Goal: Task Accomplishment & Management: Manage account settings

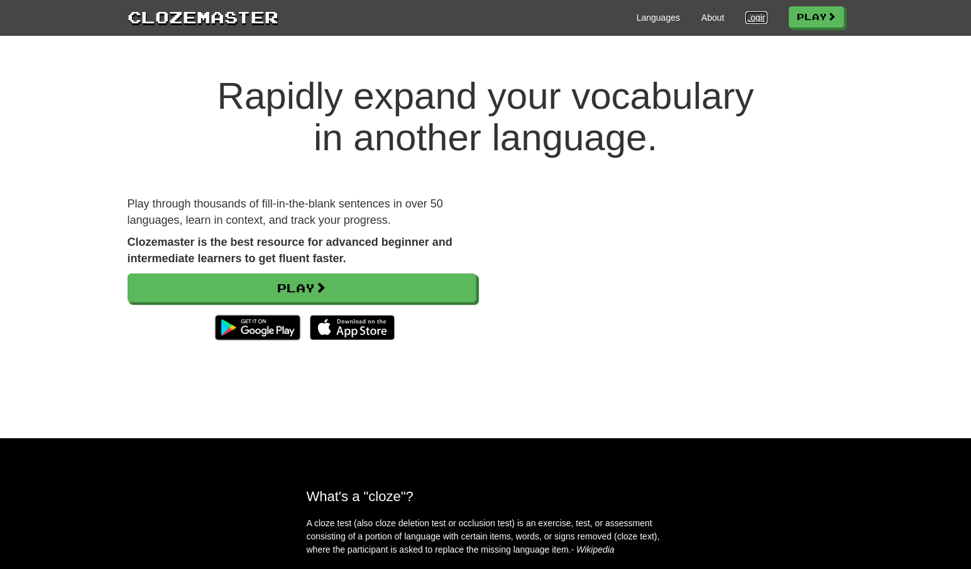
click at [757, 19] on link "Login" at bounding box center [756, 17] width 21 height 13
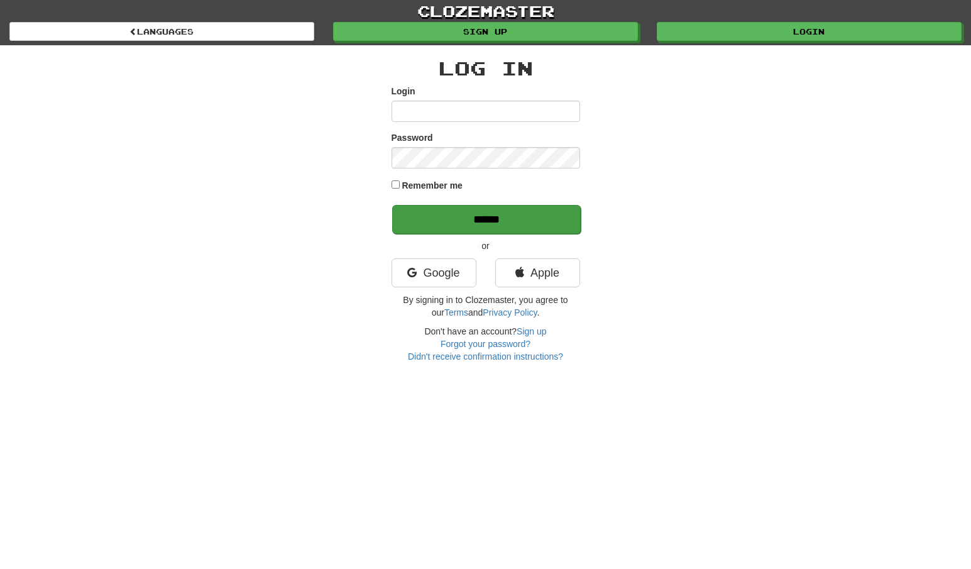
type input "**********"
click at [471, 220] on input "******" at bounding box center [486, 219] width 189 height 29
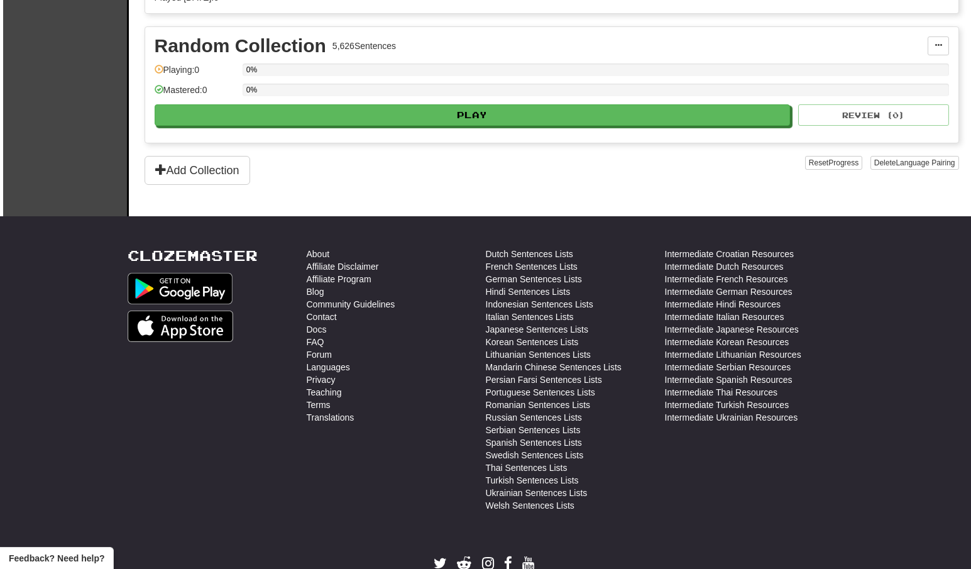
scroll to position [468, 0]
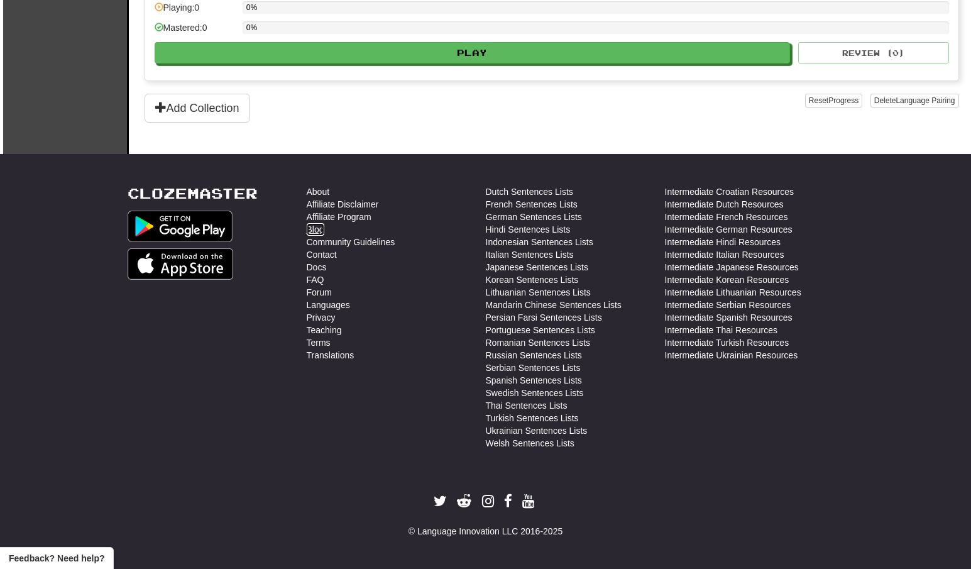
click at [319, 223] on link "Blog" at bounding box center [316, 229] width 18 height 13
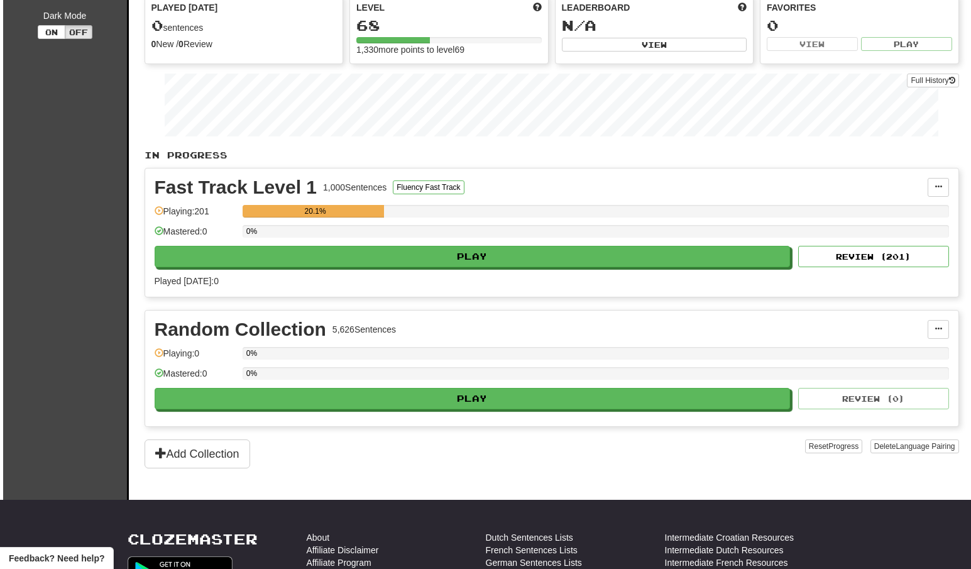
scroll to position [0, 0]
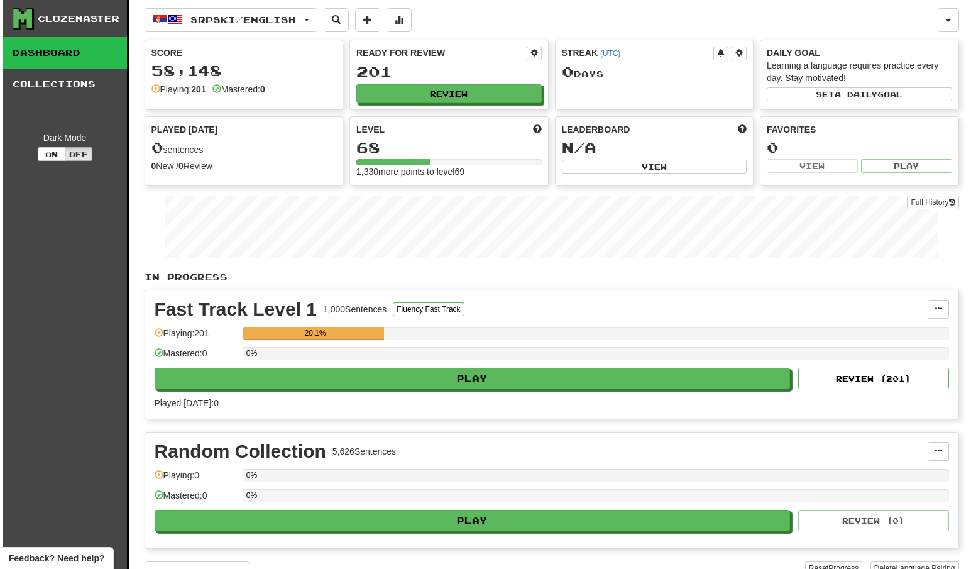
click at [364, 34] on div "Srpski / English Srpski / English Streak: 0 Review: 201 Points today: 0 Türkçe …" at bounding box center [552, 311] width 815 height 622
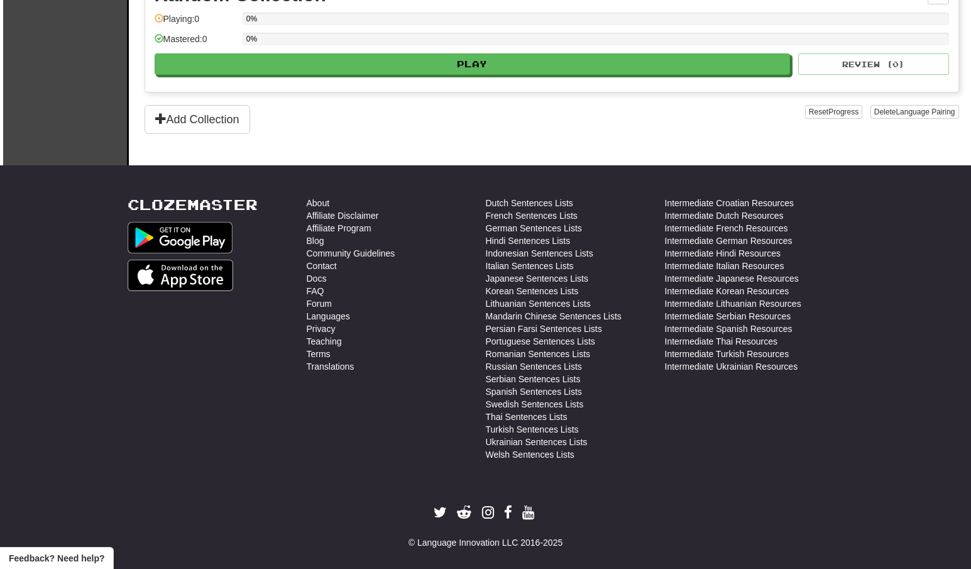
scroll to position [468, 0]
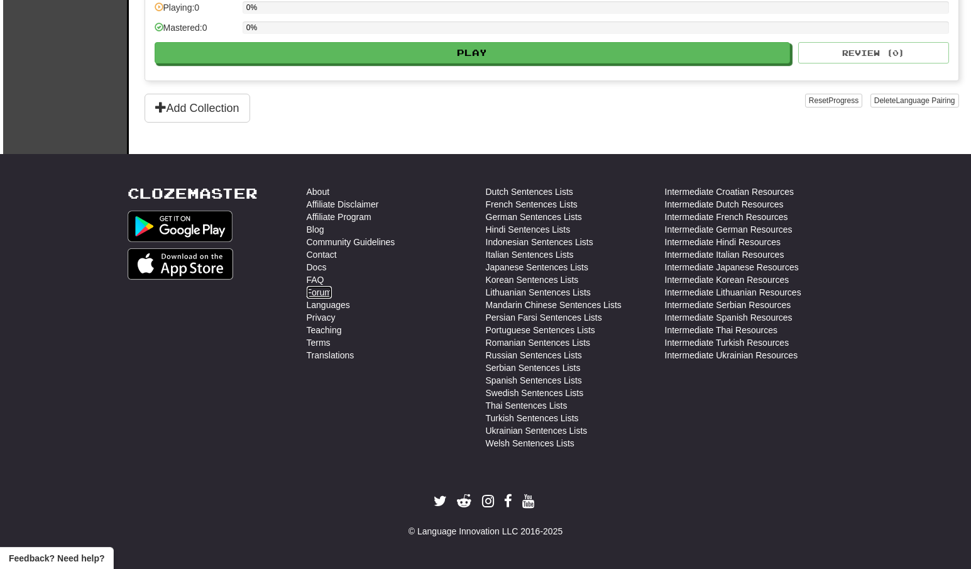
click at [322, 288] on link "Forum" at bounding box center [319, 292] width 25 height 13
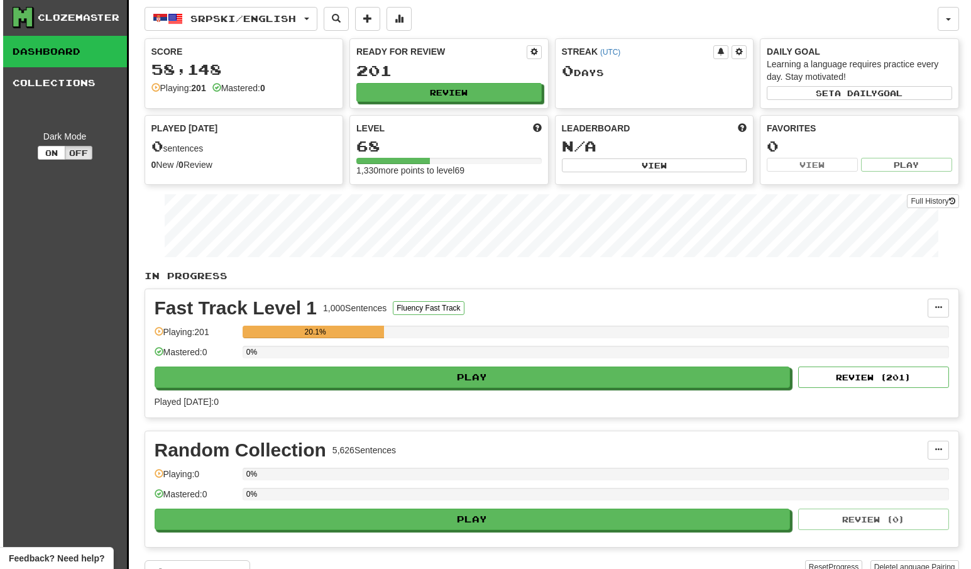
scroll to position [0, 0]
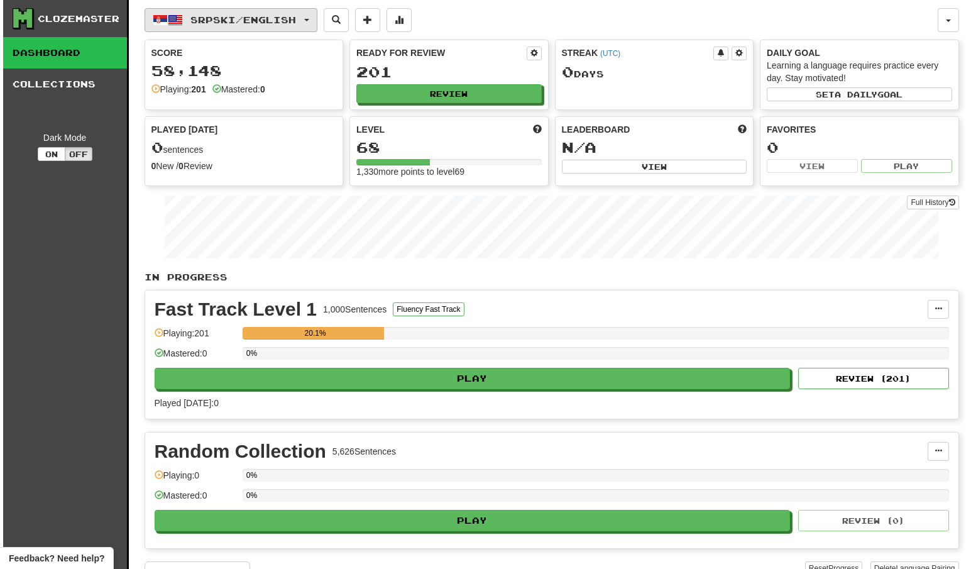
click at [222, 18] on span "Srpski / English" at bounding box center [243, 19] width 106 height 11
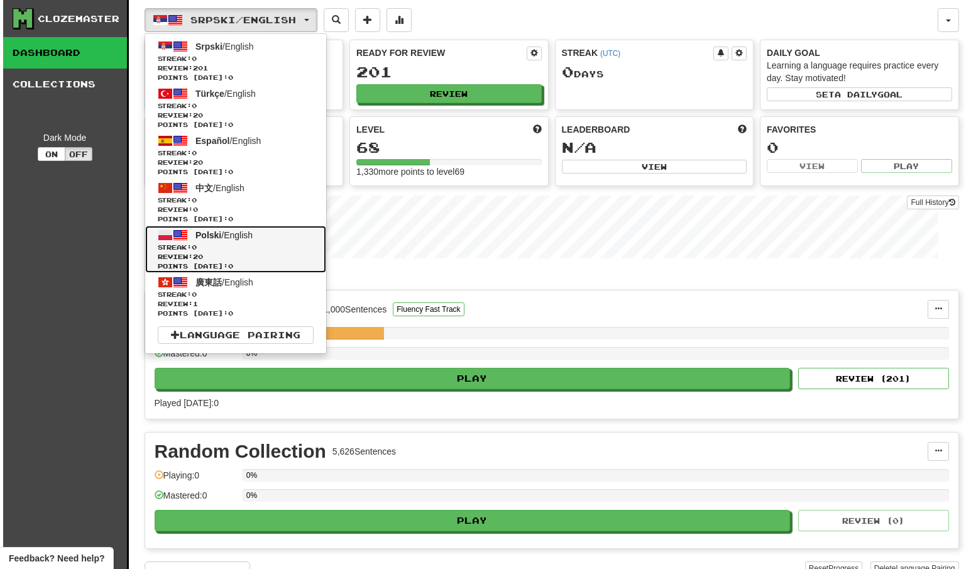
click at [231, 246] on span "Streak: 0" at bounding box center [236, 247] width 156 height 9
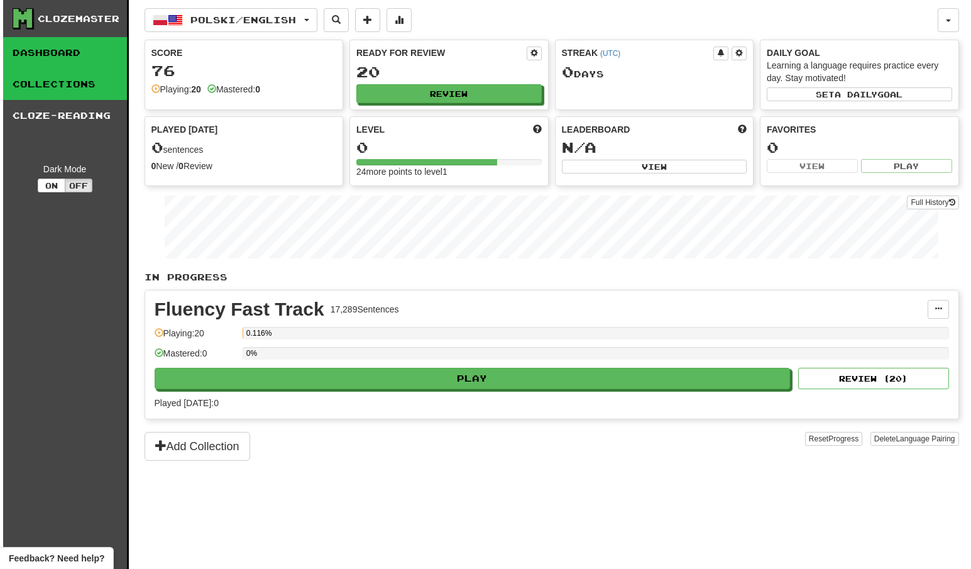
click at [72, 91] on link "Collections" at bounding box center [65, 84] width 124 height 31
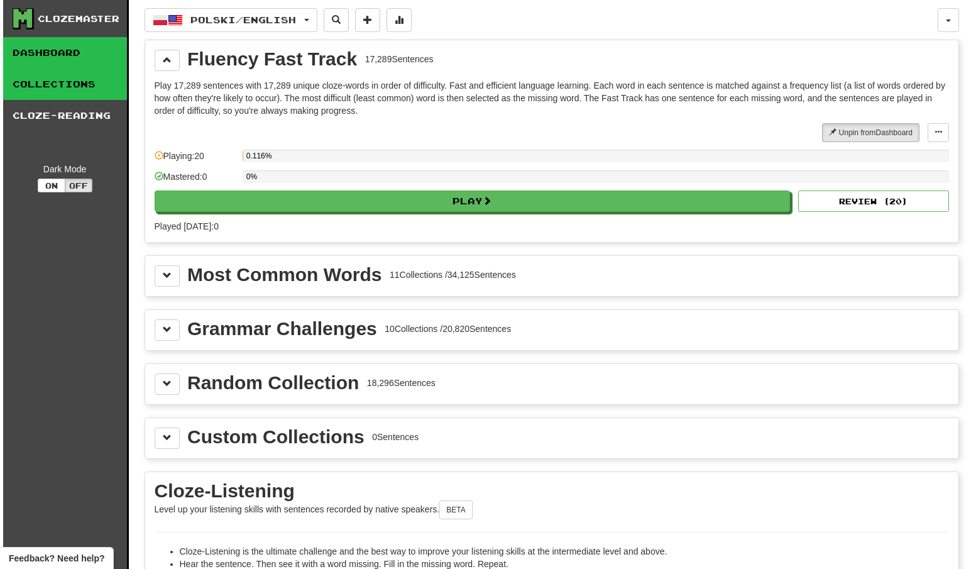
click at [81, 57] on link "Dashboard" at bounding box center [65, 52] width 124 height 31
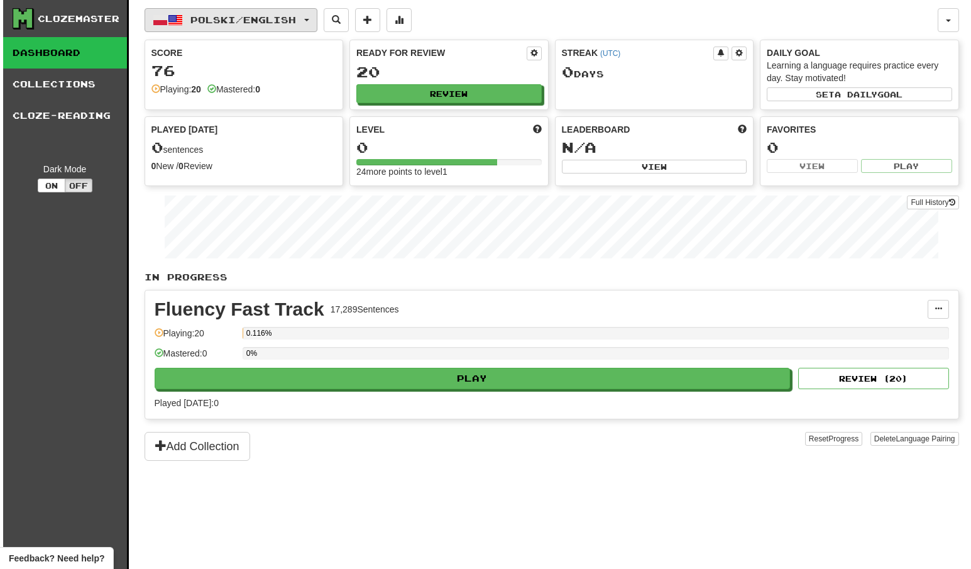
click at [296, 16] on span "Polski / English" at bounding box center [243, 19] width 106 height 11
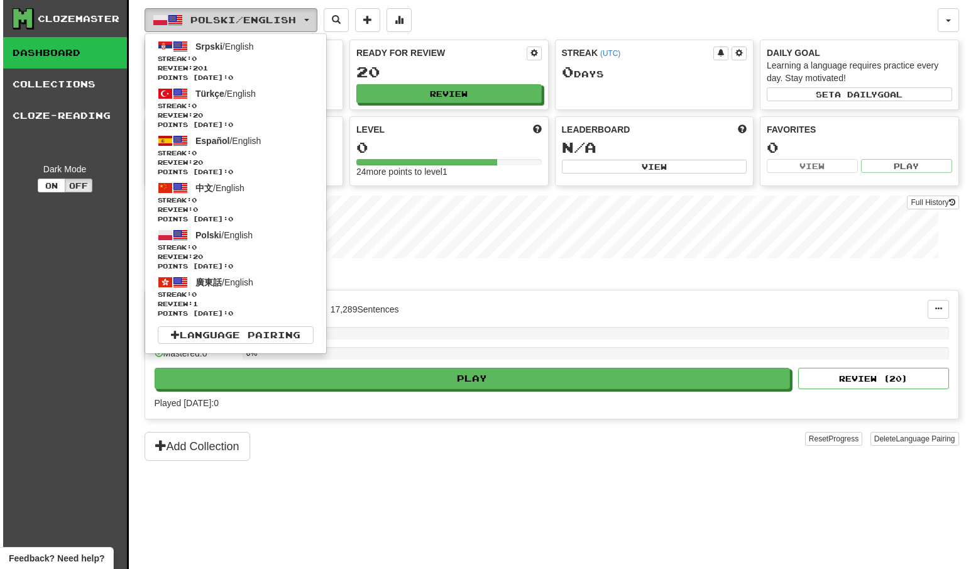
click at [296, 16] on span "Polski / English" at bounding box center [243, 19] width 106 height 11
